Goal: Task Accomplishment & Management: Complete application form

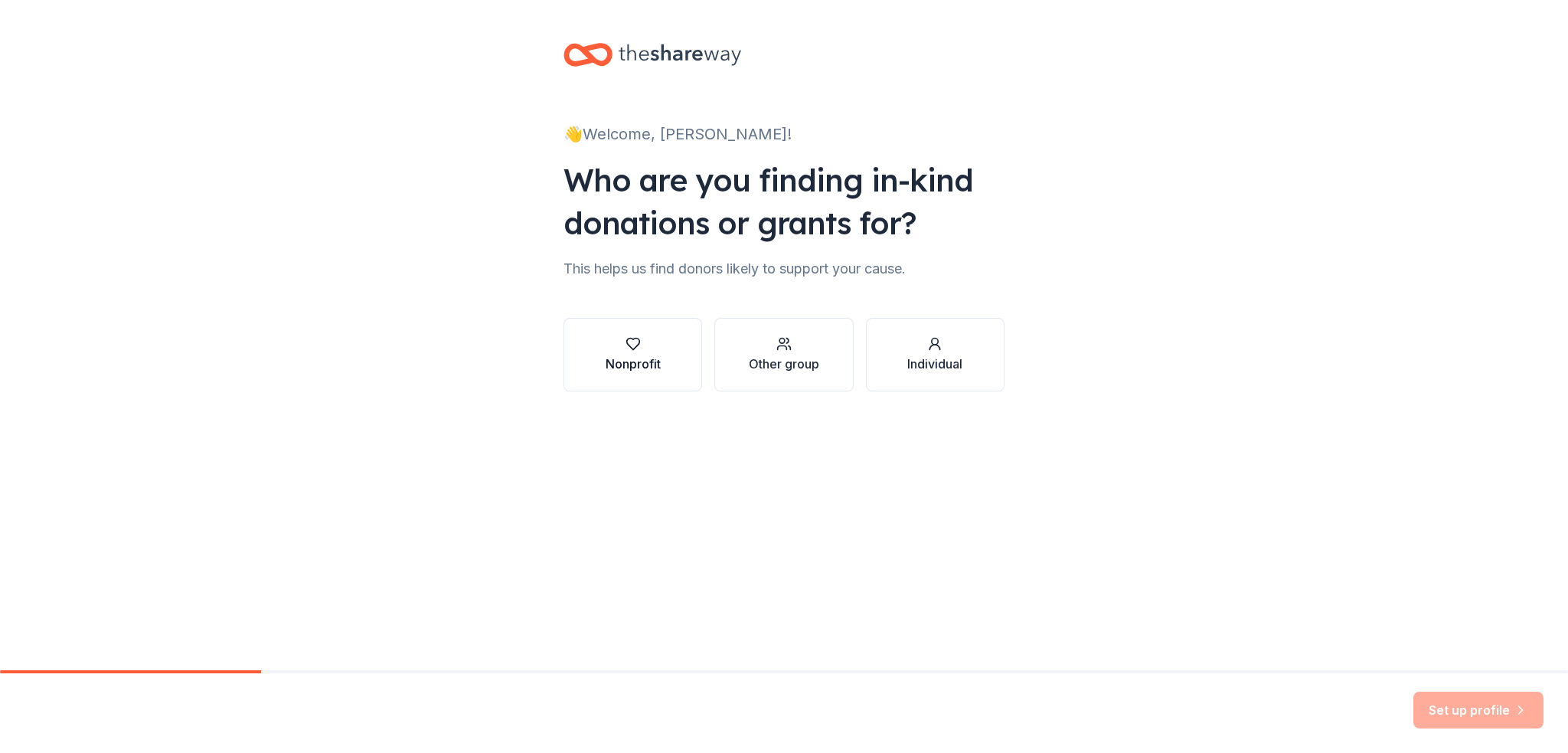
click at [604, 374] on button "Nonprofit" at bounding box center [633, 355] width 139 height 74
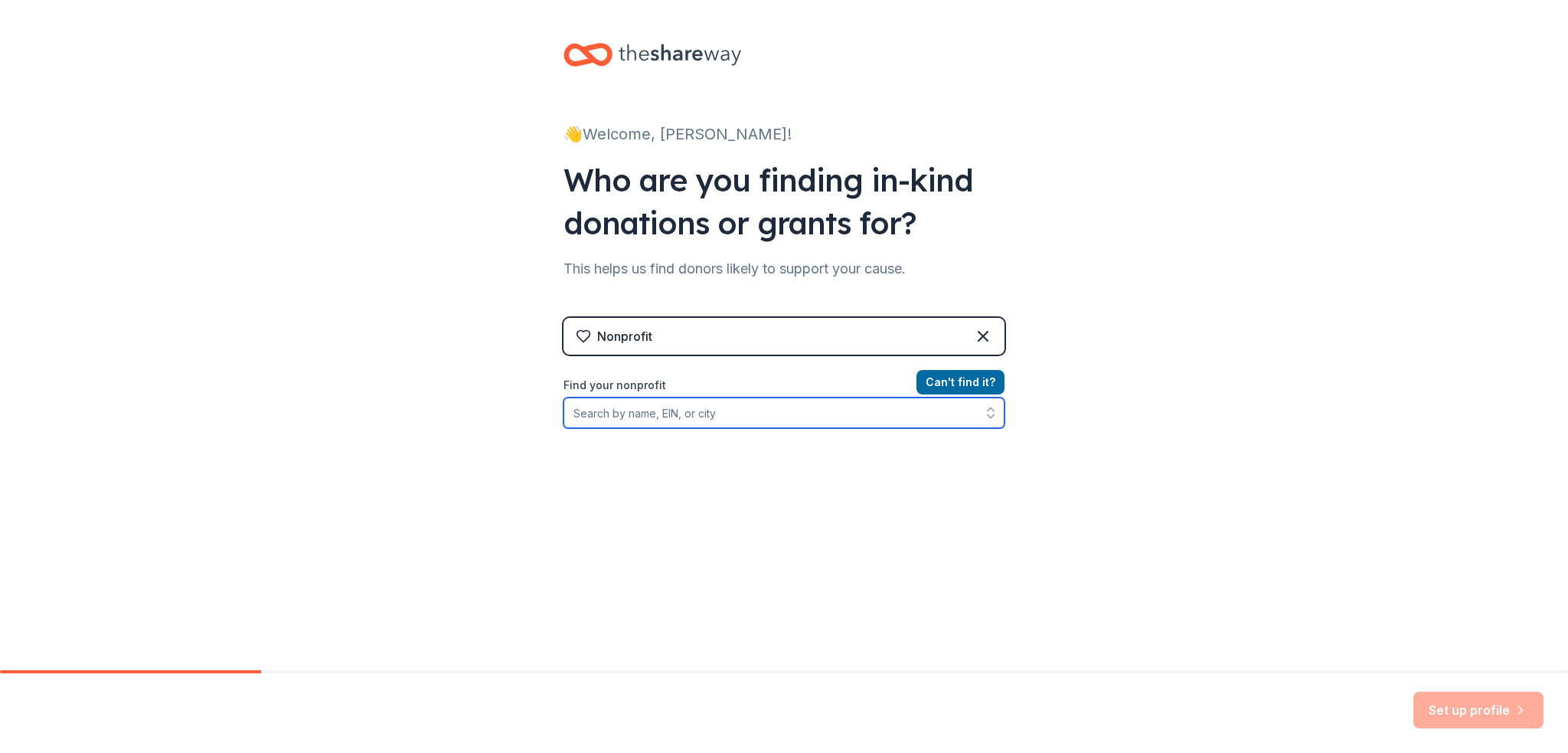
click at [655, 413] on input "Find your nonprofit" at bounding box center [784, 413] width 441 height 31
click at [690, 415] on input "Find your nonprofit" at bounding box center [784, 413] width 441 height 31
paste input "382960725"
type input "382960725"
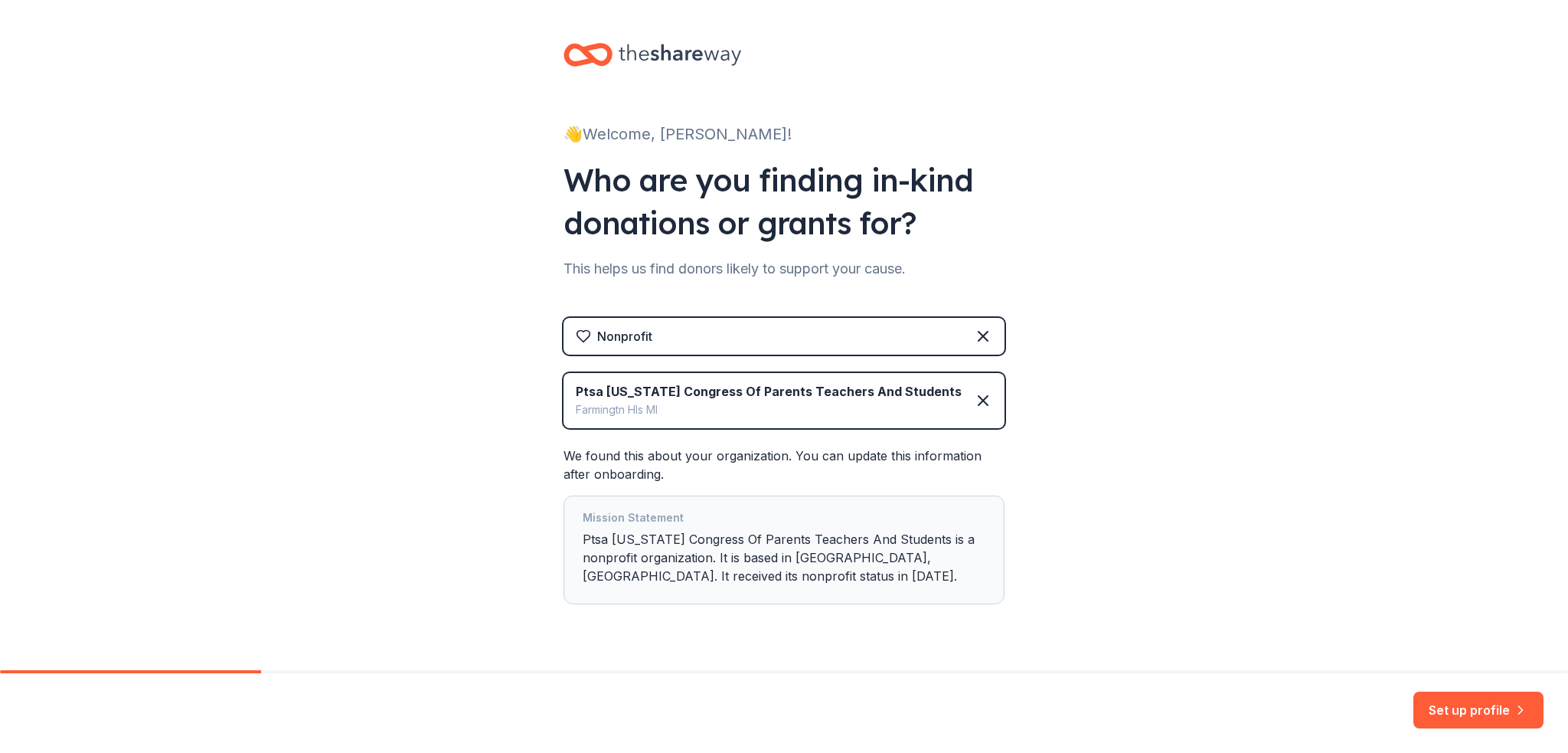
scroll to position [38, 0]
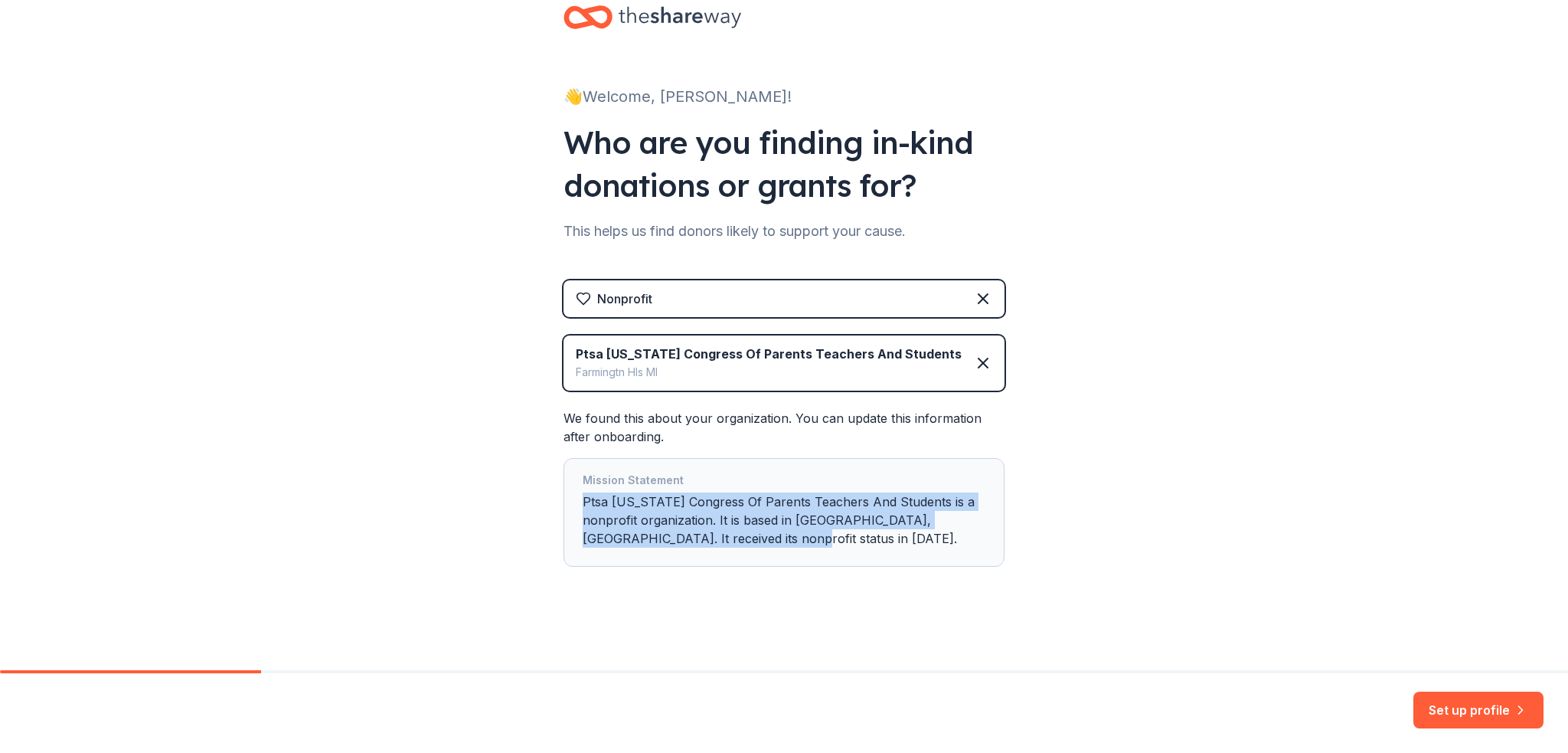
drag, startPoint x: 754, startPoint y: 542, endPoint x: 577, endPoint y: 501, distance: 181.7
click at [582, 501] on div "Mission Statement Ptsa [US_STATE] Congress Of Parents Teachers And Students is …" at bounding box center [784, 512] width 403 height 82
copy div "Ptsa [US_STATE] Congress Of Parents Teachers And Students is a nonprofit organi…"
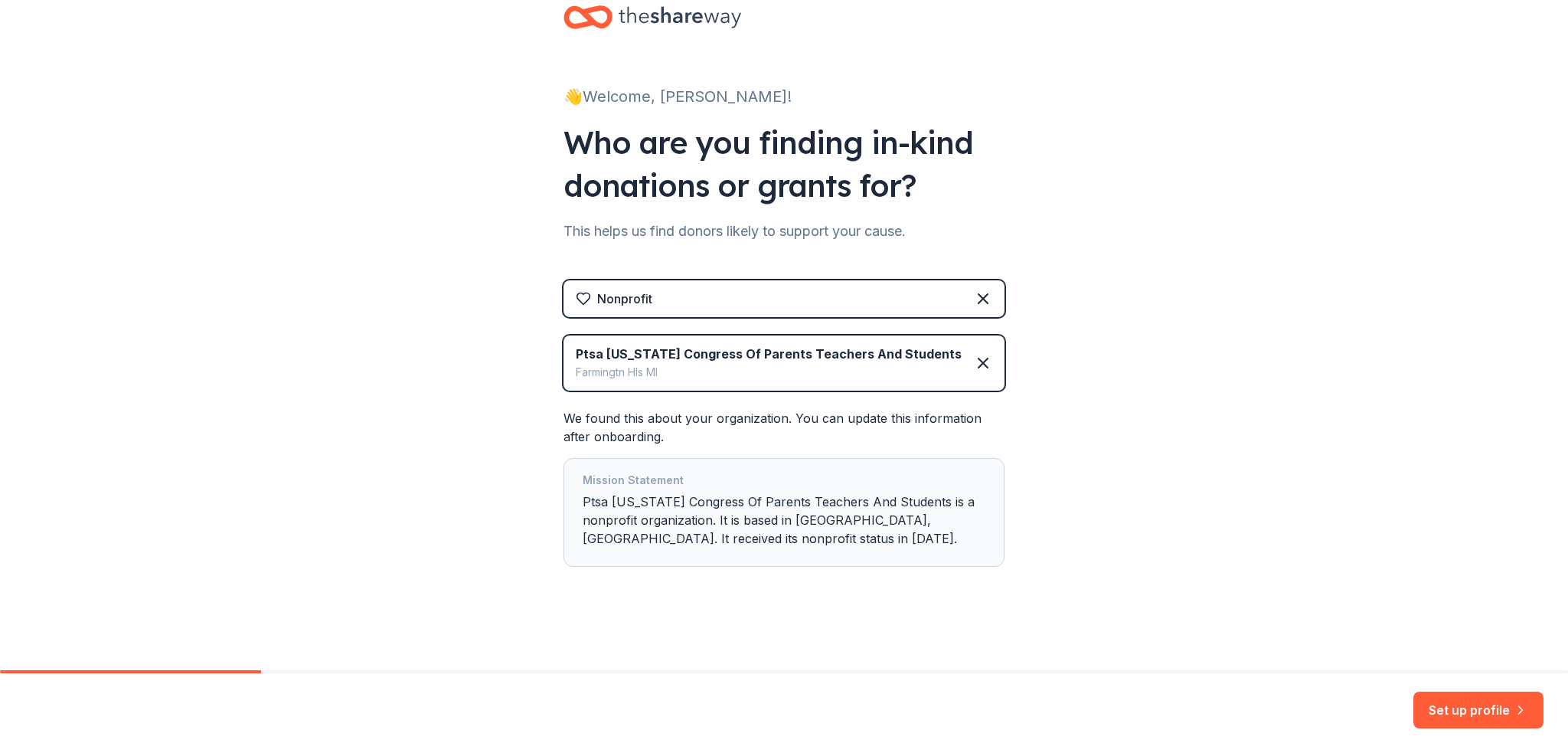
click at [1072, 430] on div "👋 Welcome, [PERSON_NAME]! Who are you finding in-kind donations or grants for? …" at bounding box center [784, 316] width 1568 height 708
click at [1458, 703] on button "Set up profile" at bounding box center [1479, 710] width 130 height 37
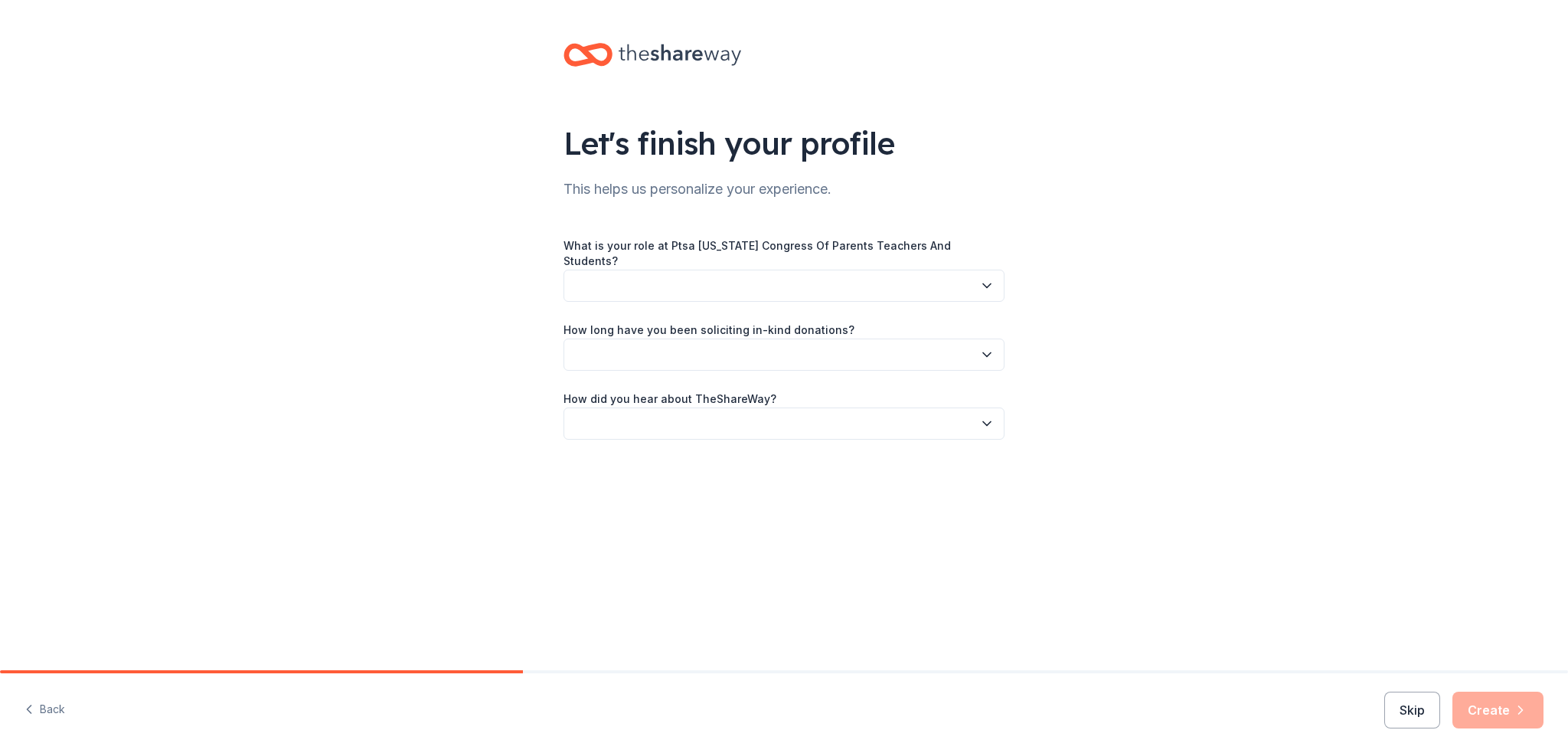
click at [613, 270] on button "button" at bounding box center [784, 285] width 441 height 32
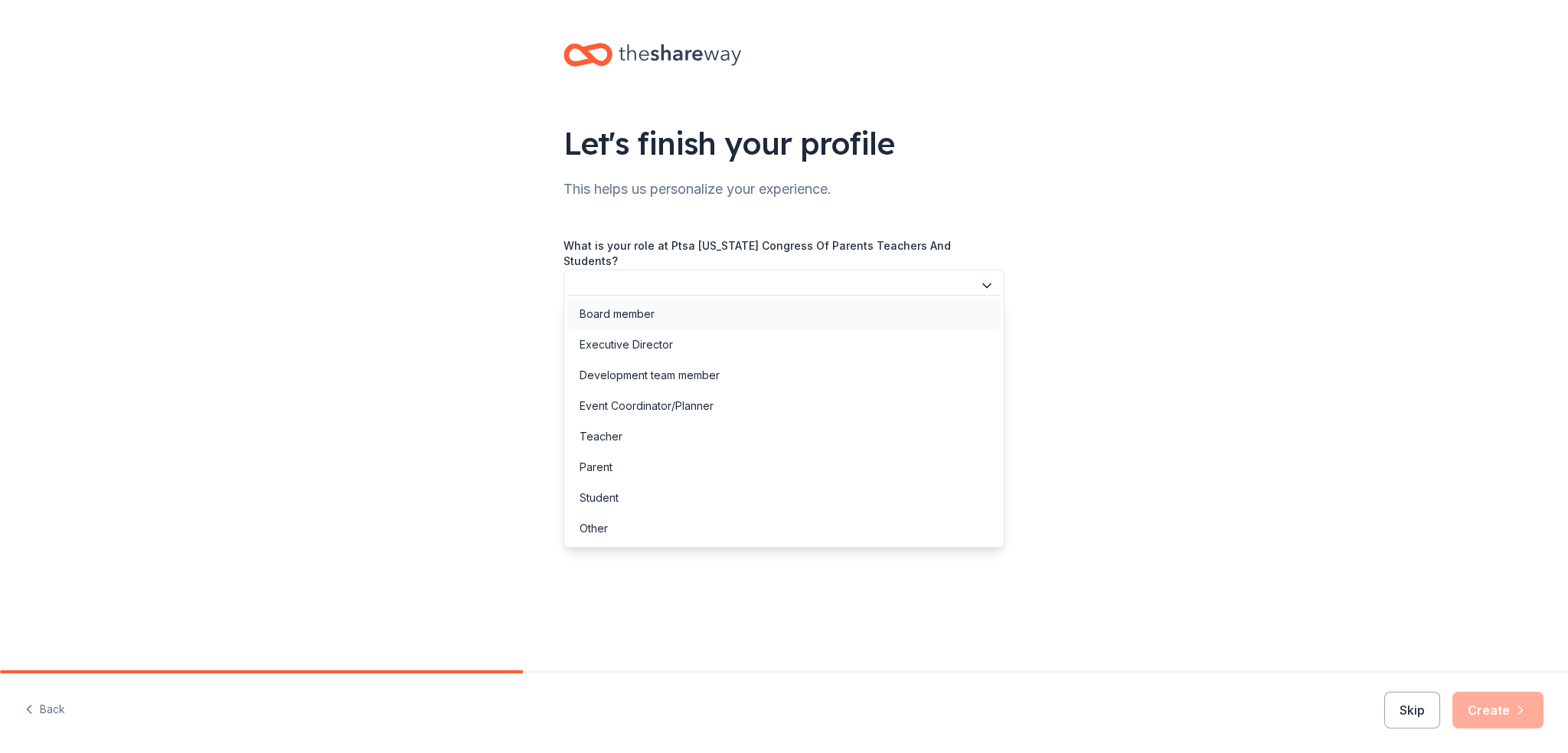
click at [646, 311] on div "Board member" at bounding box center [616, 313] width 75 height 18
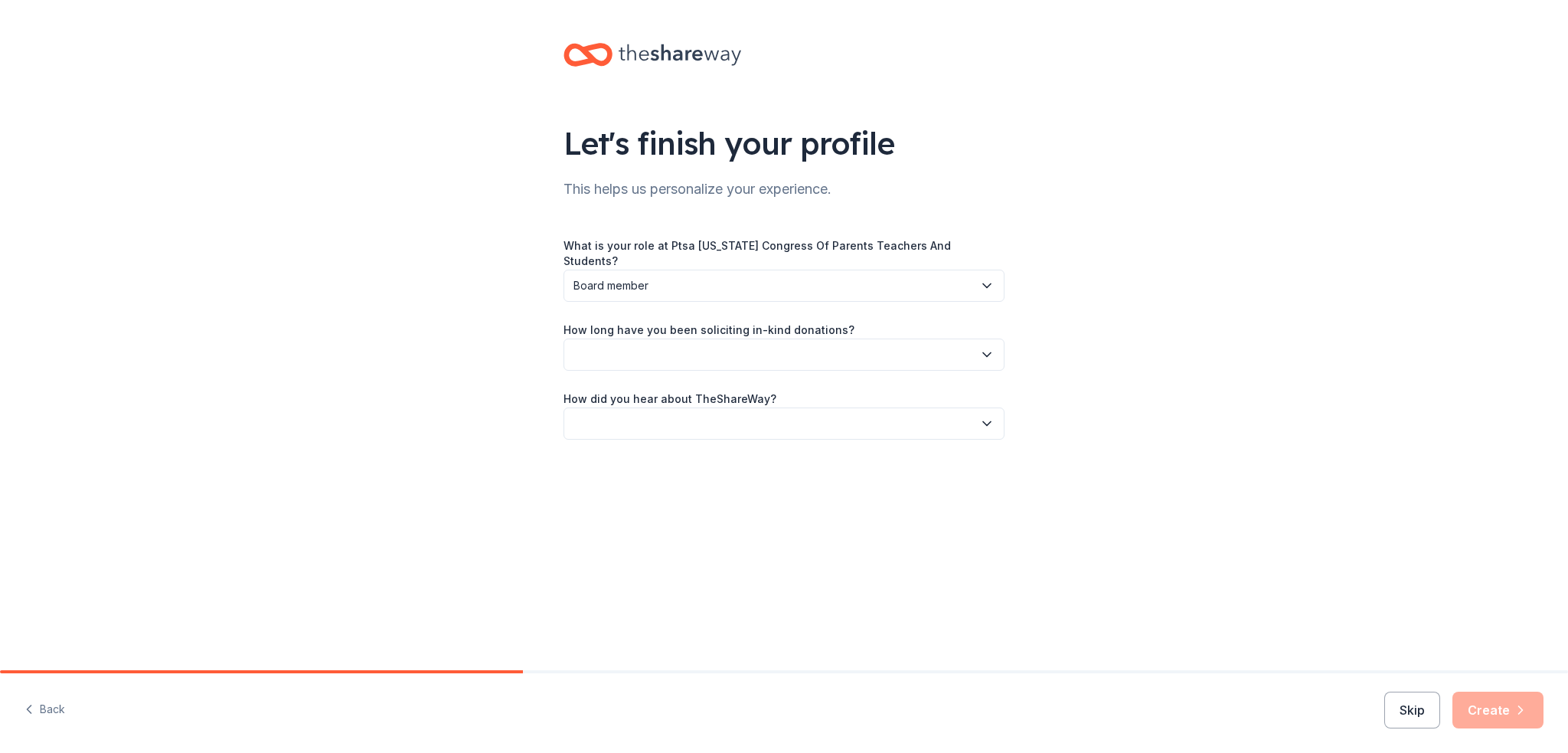
click at [721, 342] on button "button" at bounding box center [784, 354] width 441 height 32
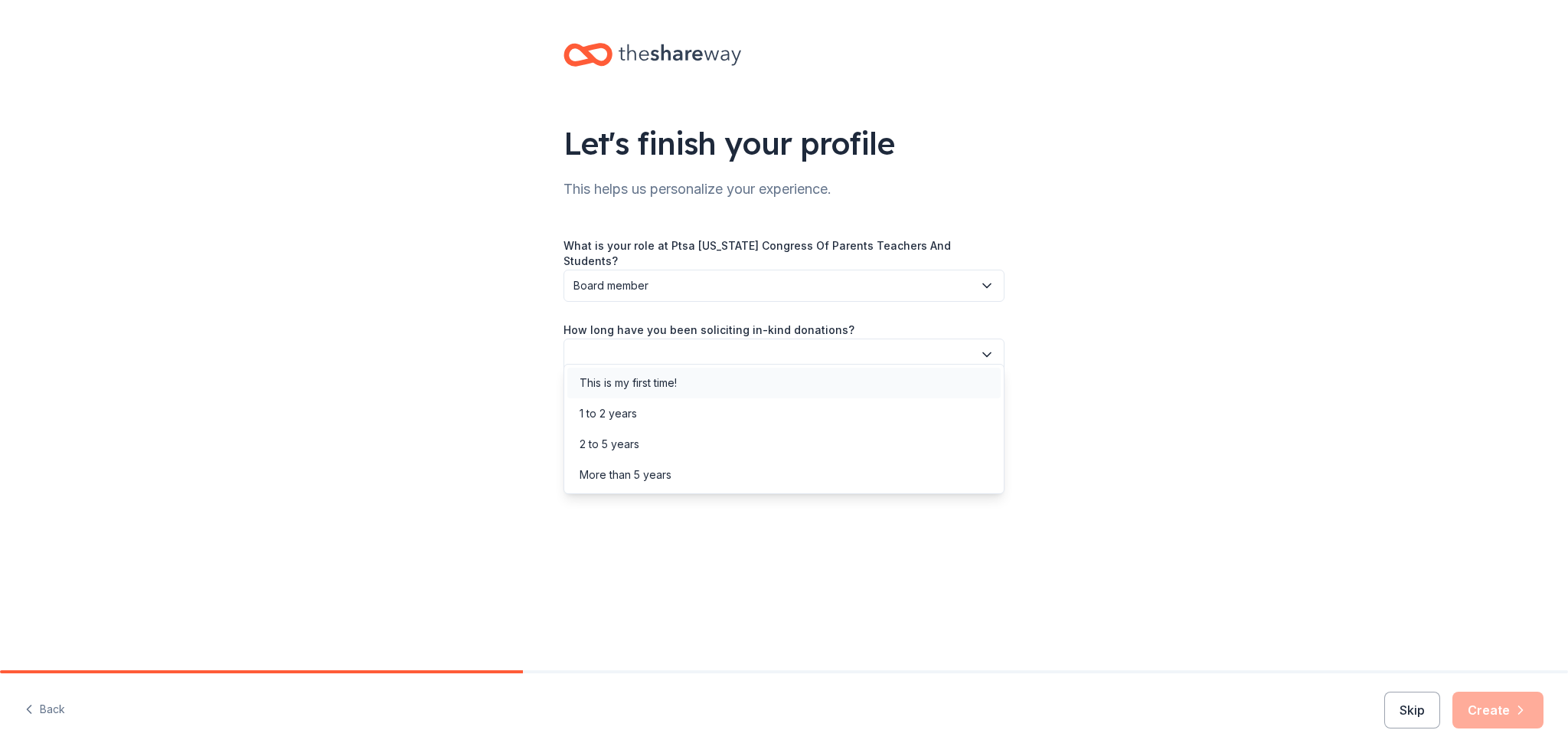
click at [713, 382] on div "This is my first time!" at bounding box center [784, 383] width 433 height 31
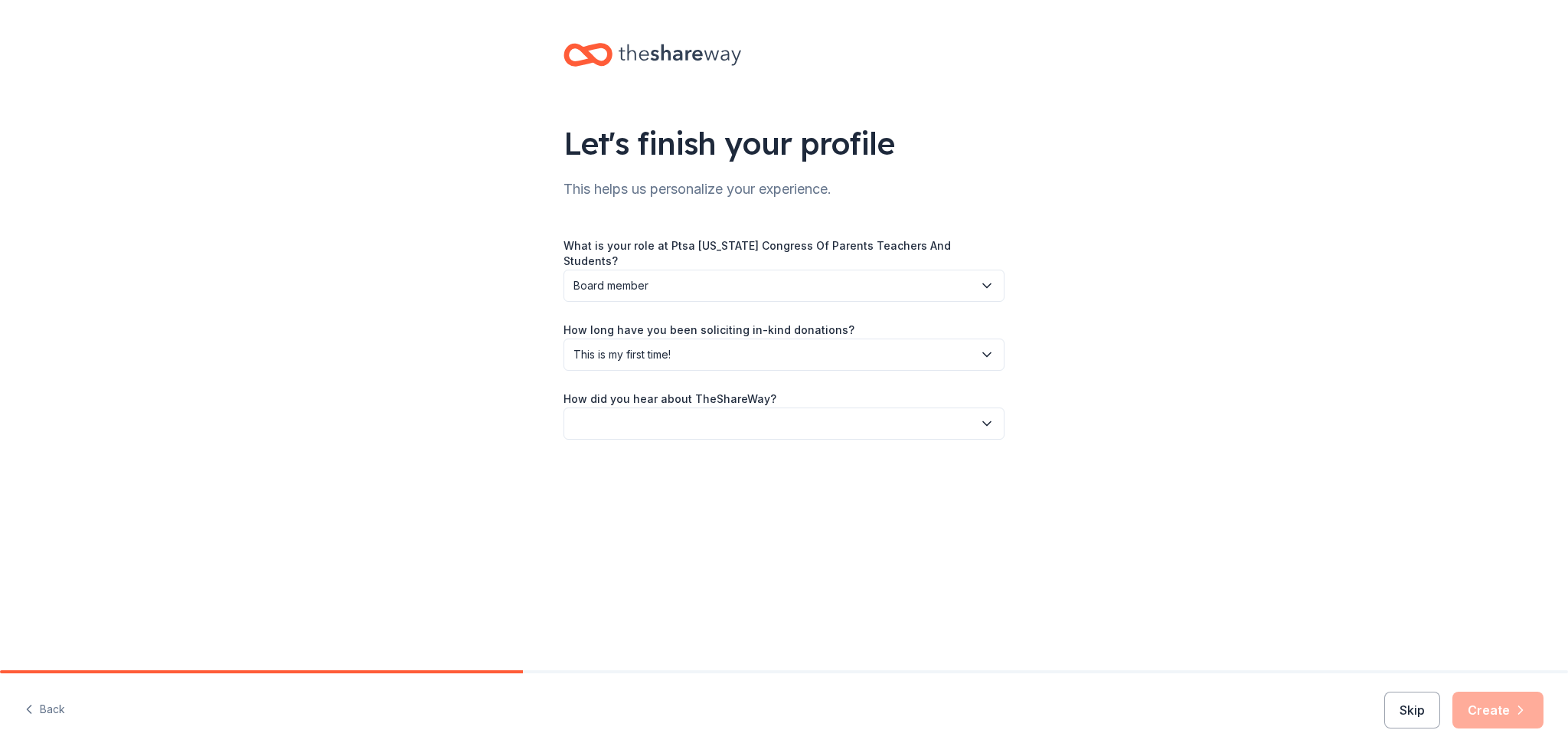
click at [704, 409] on button "button" at bounding box center [784, 423] width 441 height 32
click at [692, 448] on div "Friend or colleague" at bounding box center [784, 452] width 433 height 31
click at [1506, 709] on button "Create" at bounding box center [1498, 710] width 91 height 37
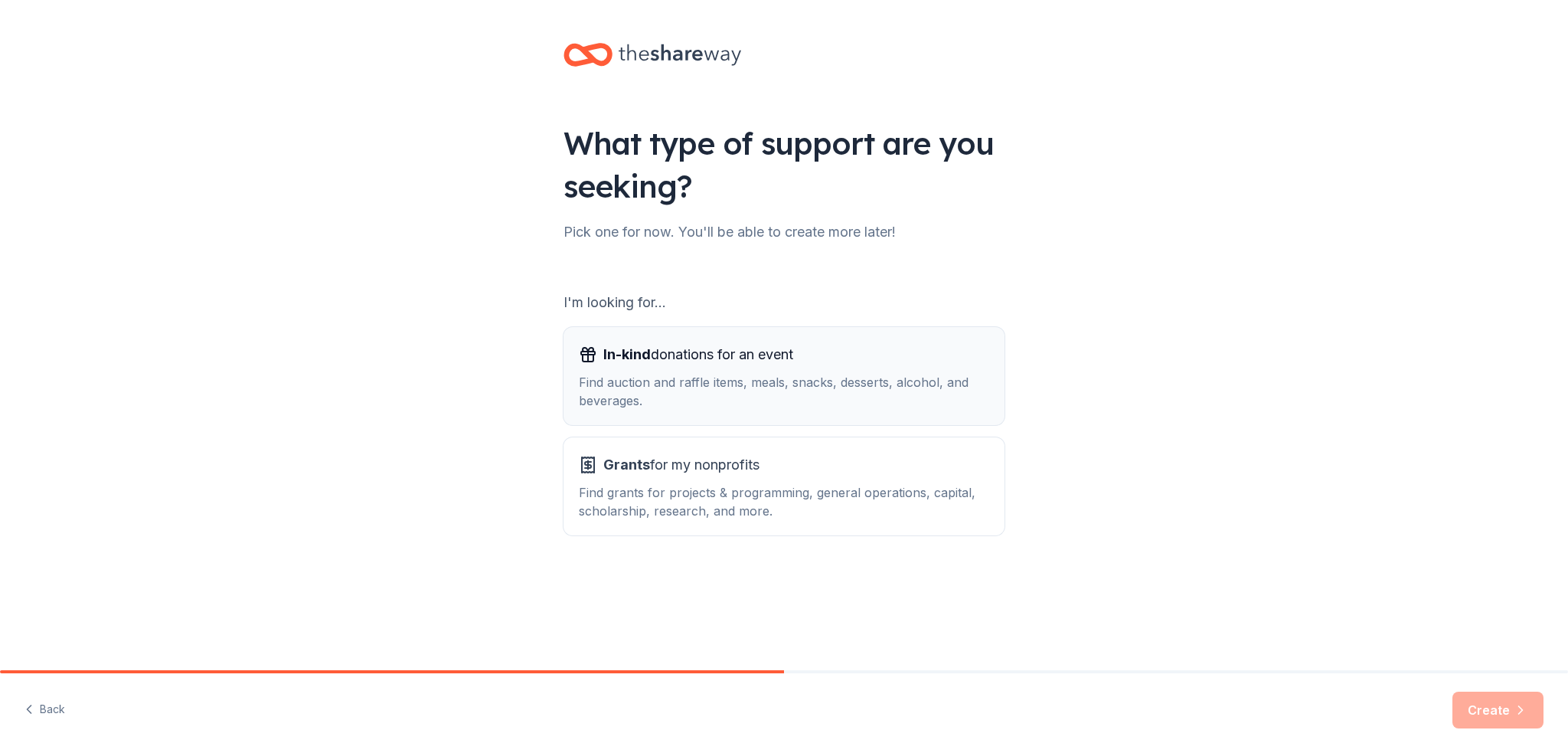
click at [859, 355] on div "In-kind donations for an event" at bounding box center [784, 354] width 411 height 24
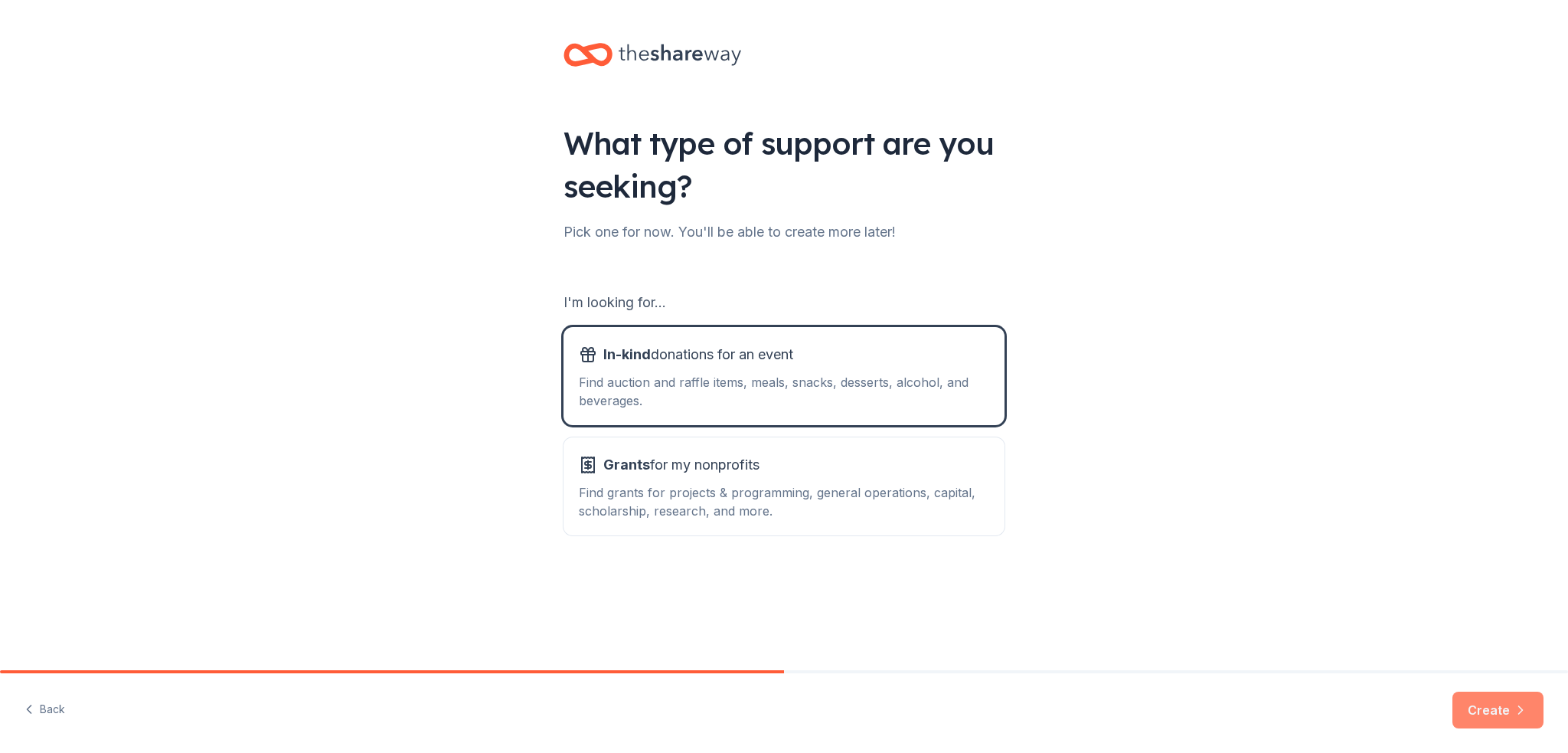
click at [1491, 703] on button "Create" at bounding box center [1498, 710] width 91 height 37
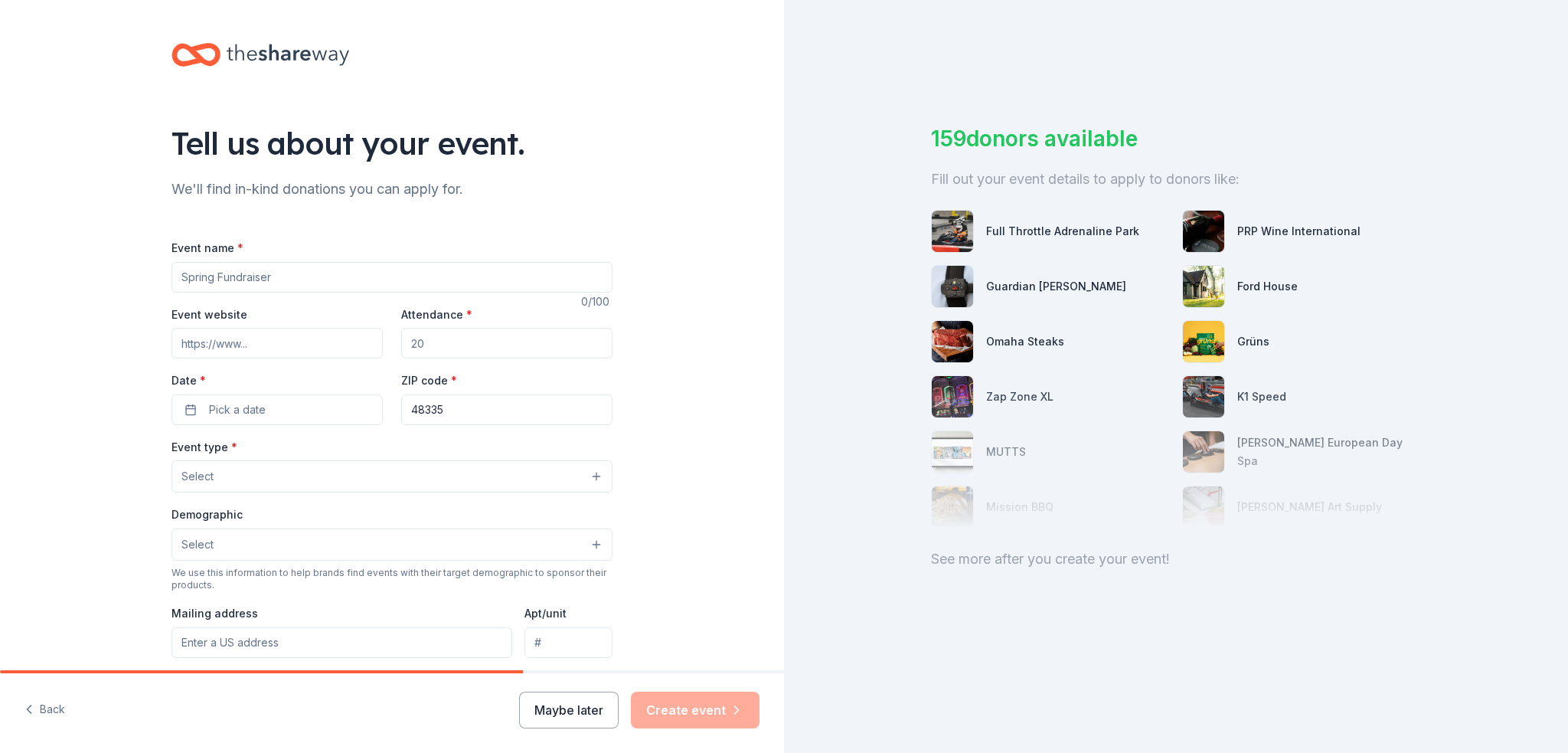
click at [263, 274] on input "Event name *" at bounding box center [392, 277] width 441 height 31
